Goal: Task Accomplishment & Management: Use online tool/utility

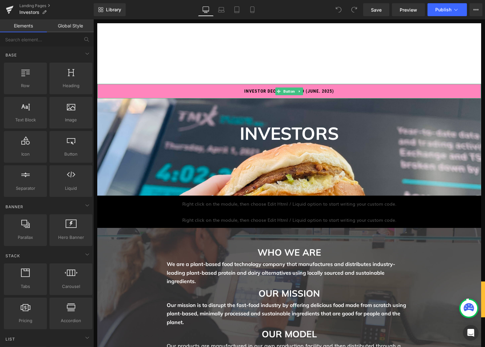
click at [347, 92] on link "Investor Deck Download (June. 2025)" at bounding box center [289, 91] width 384 height 15
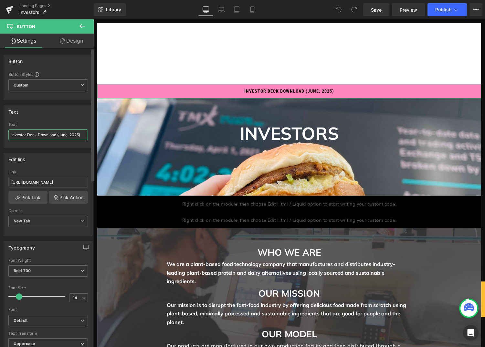
click at [63, 135] on input "Investor Deck Download (June. 2025)" at bounding box center [47, 135] width 79 height 11
type input "Investor Deck Download ([DATE])"
click at [78, 117] on div "Text" at bounding box center [48, 112] width 88 height 12
click at [59, 182] on input "[URL][DOMAIN_NAME]" at bounding box center [47, 182] width 79 height 11
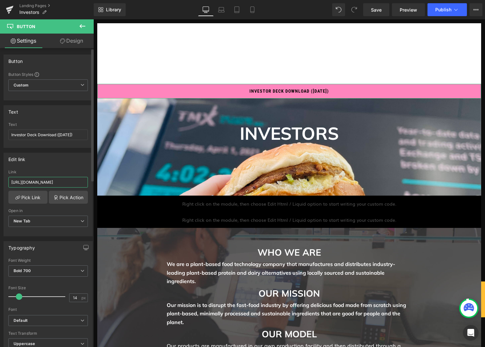
click at [59, 182] on input "[URL][DOMAIN_NAME]" at bounding box center [47, 182] width 79 height 11
click at [39, 182] on input "[URL][DOMAIN_NAME]" at bounding box center [47, 182] width 79 height 11
paste input "[URL][DOMAIN_NAME]"
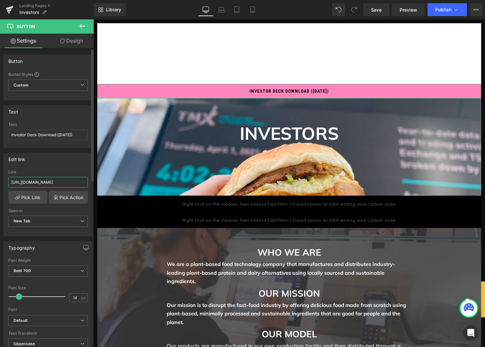
scroll to position [0, 155]
type input "[URL][DOMAIN_NAME]"
click at [72, 159] on div "Edit link" at bounding box center [48, 159] width 88 height 12
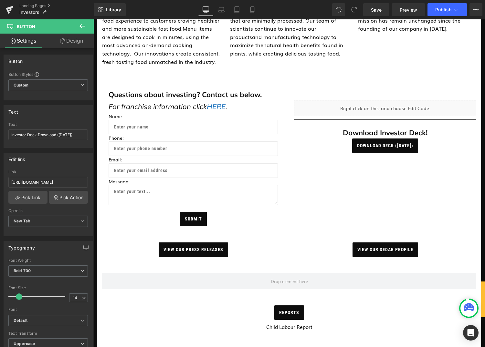
scroll to position [535, 0]
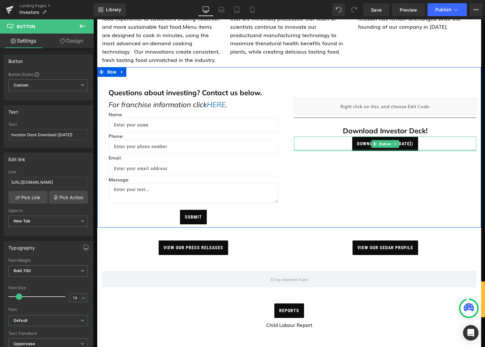
click at [358, 150] on div at bounding box center [385, 151] width 182 height 2
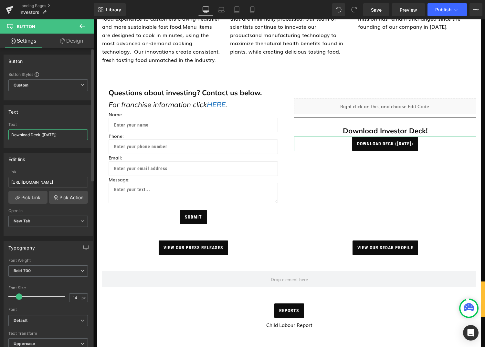
click at [48, 135] on input "Download Deck ([DATE])" at bounding box center [47, 135] width 79 height 11
type input "Download Deck ([DATE])"
click at [58, 180] on input "[URL][DOMAIN_NAME]" at bounding box center [47, 182] width 79 height 11
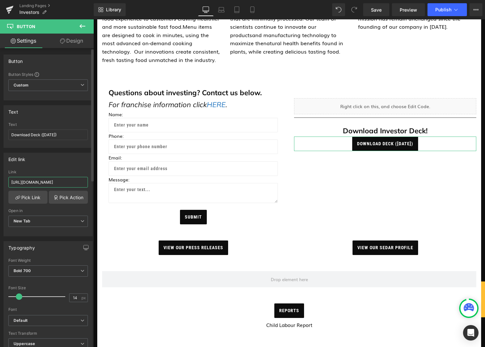
click at [58, 180] on input "[URL][DOMAIN_NAME]" at bounding box center [47, 182] width 79 height 11
paste input "[URL][DOMAIN_NAME]"
type input "[URL][DOMAIN_NAME]"
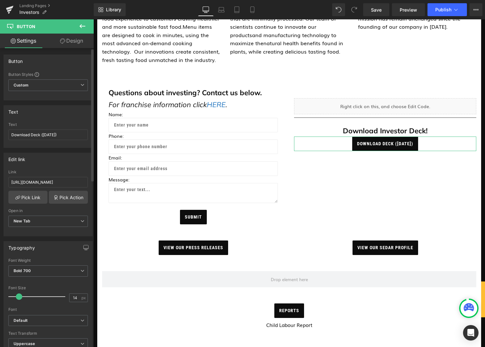
click at [70, 116] on div "Text" at bounding box center [48, 112] width 88 height 12
click at [373, 10] on span "Save" at bounding box center [376, 9] width 11 height 7
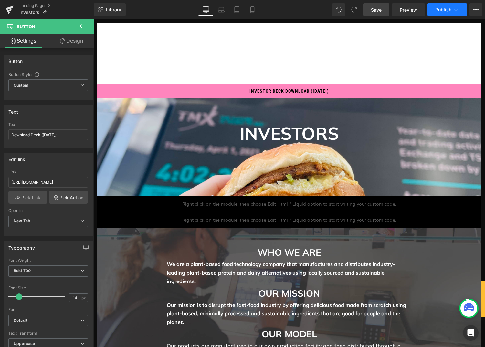
click at [441, 11] on span "Publish" at bounding box center [443, 9] width 16 height 5
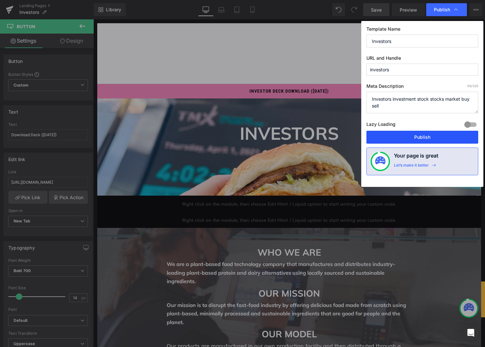
click at [424, 137] on button "Publish" at bounding box center [422, 137] width 112 height 13
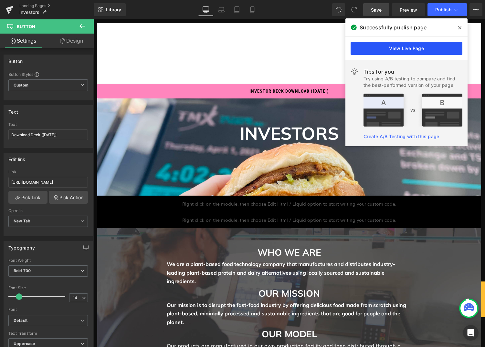
click at [415, 48] on link "View Live Page" at bounding box center [406, 48] width 112 height 13
